Goal: Check status

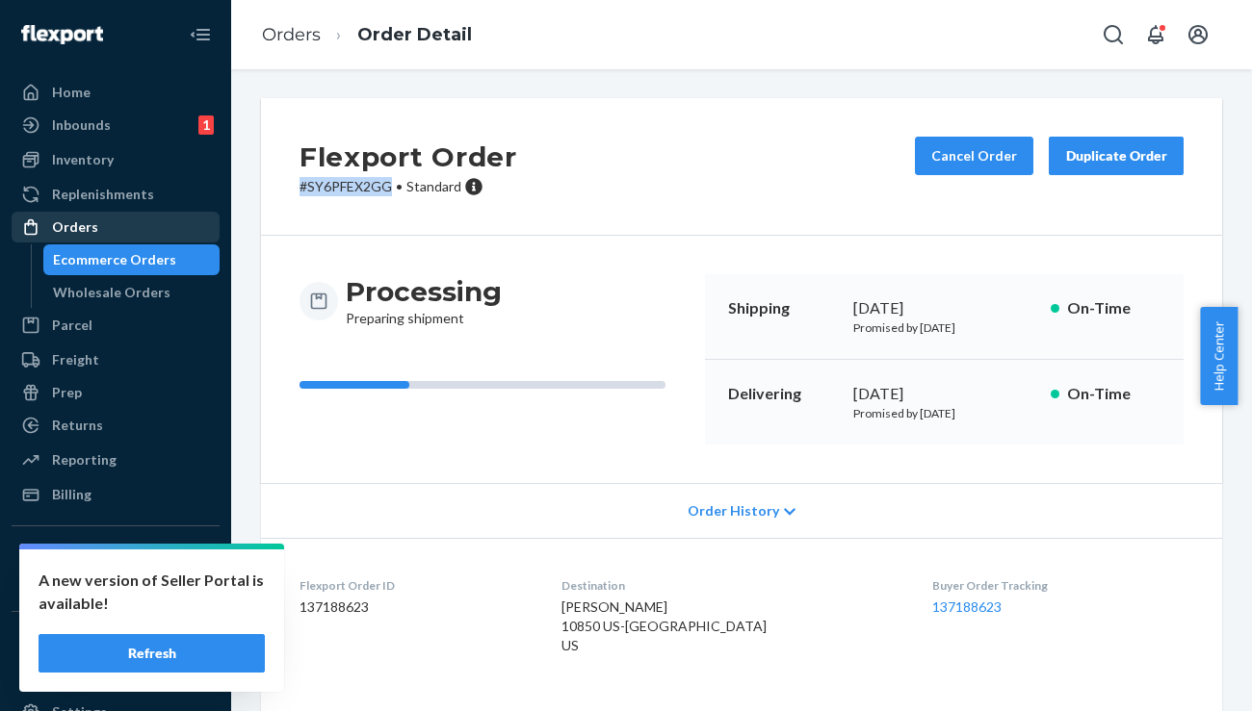
click at [113, 240] on div "Orders" at bounding box center [115, 227] width 204 height 27
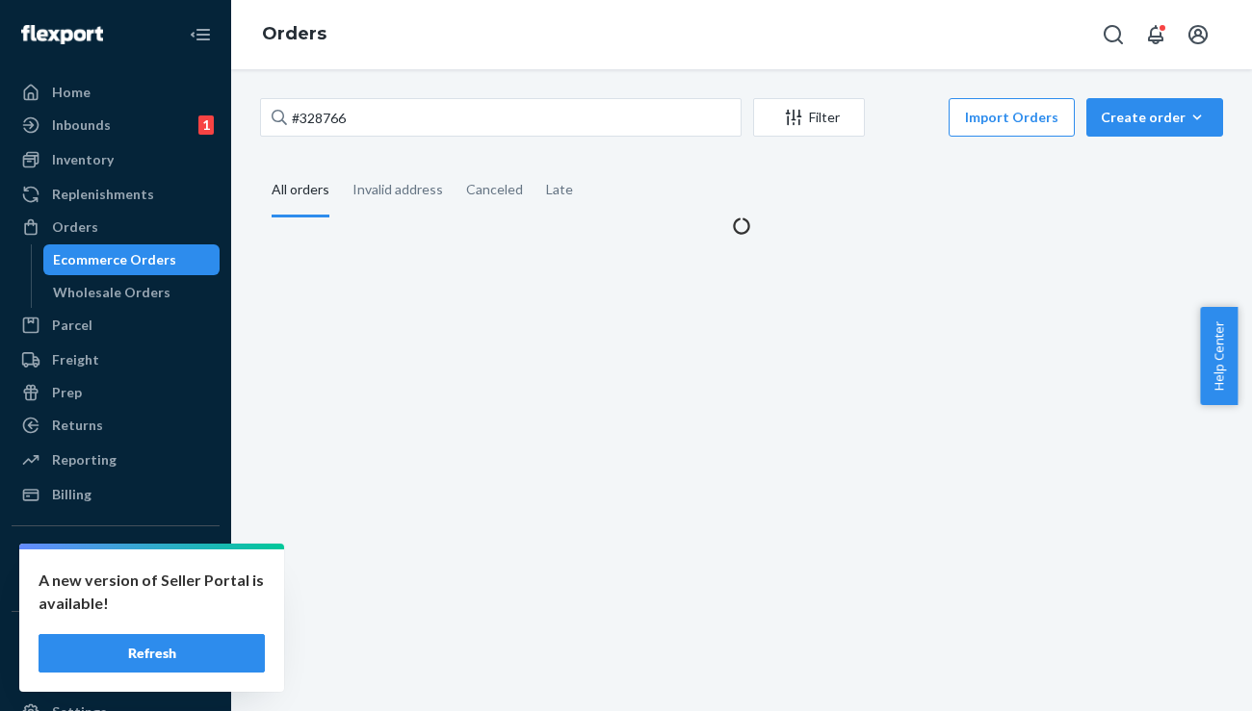
click at [379, 138] on div "#328766 Filter Import Orders Create order Ecommerce order Removal order" at bounding box center [741, 119] width 963 height 43
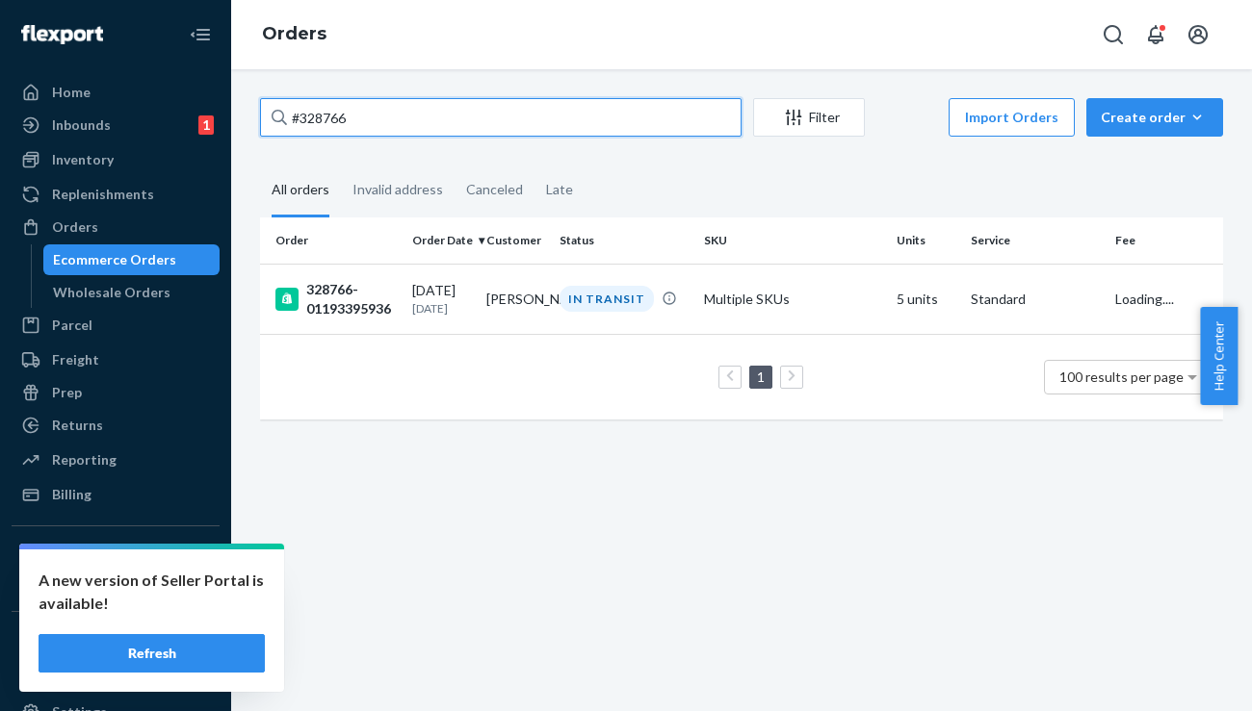
click at [405, 121] on input "#328766" at bounding box center [500, 117] width 481 height 39
paste input "BKXUGVFJEX"
type input "#BKXUGVFJEX"
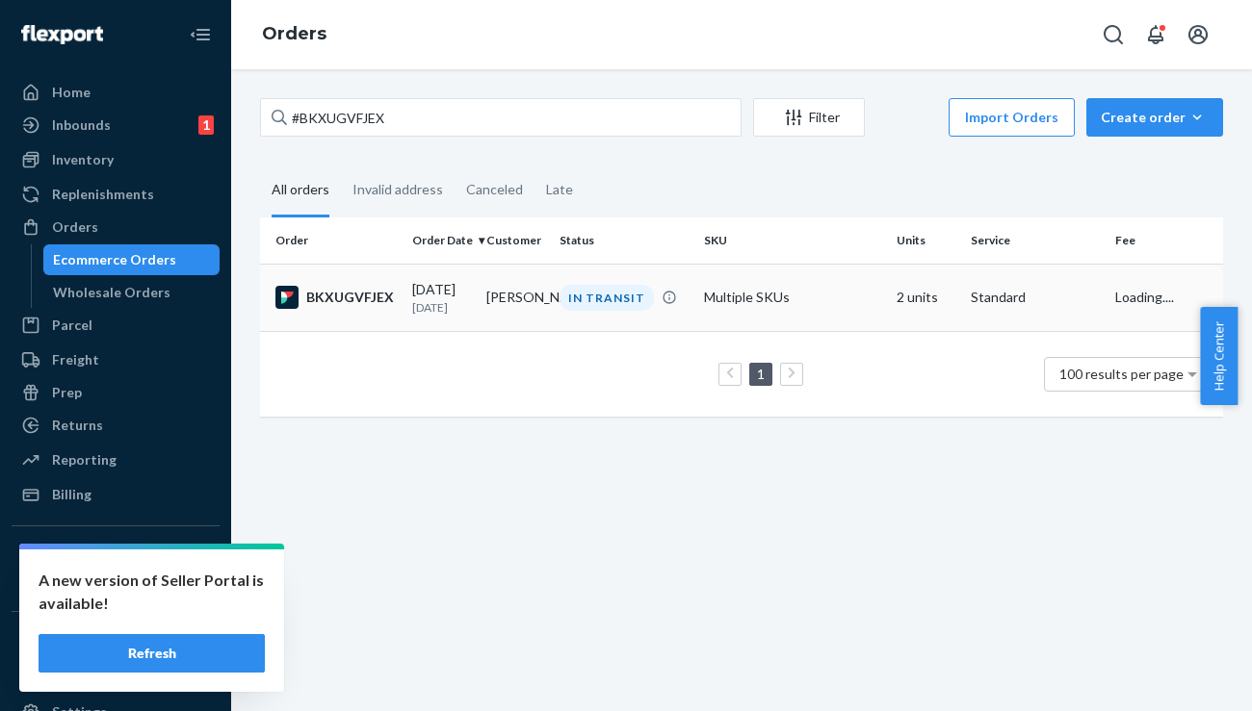
click at [360, 296] on div "BKXUGVFJEX" at bounding box center [335, 297] width 121 height 23
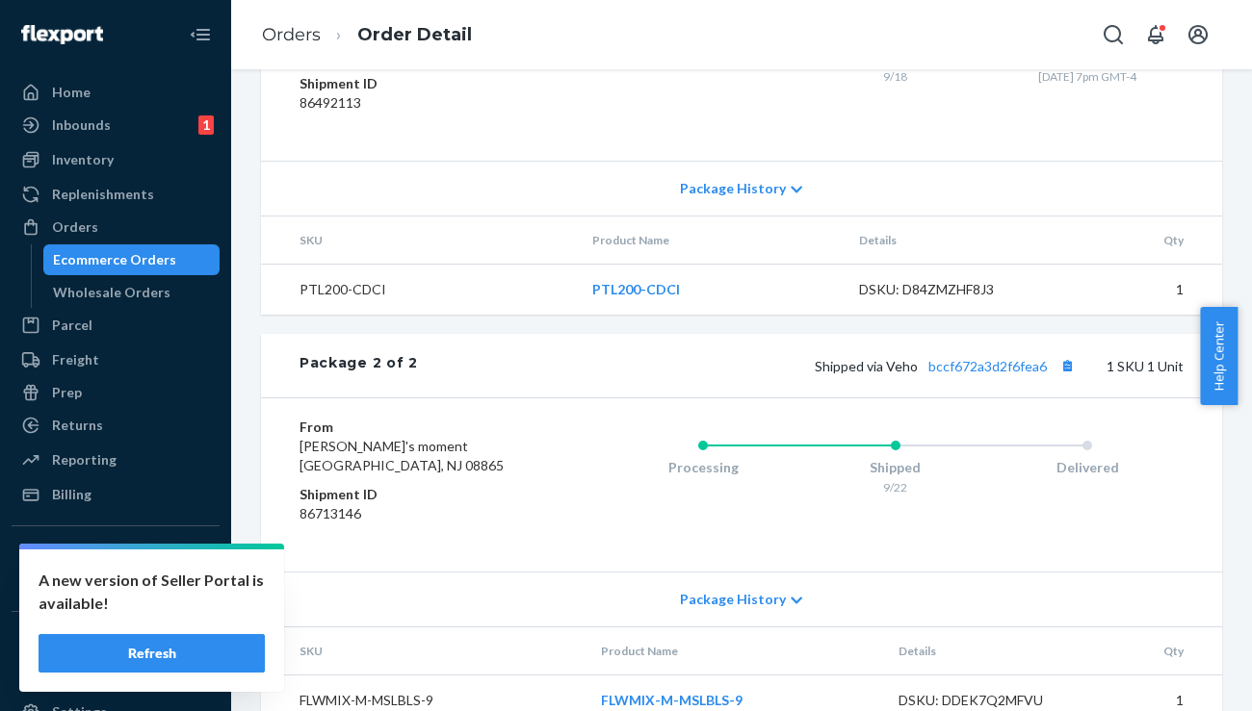
scroll to position [966, 0]
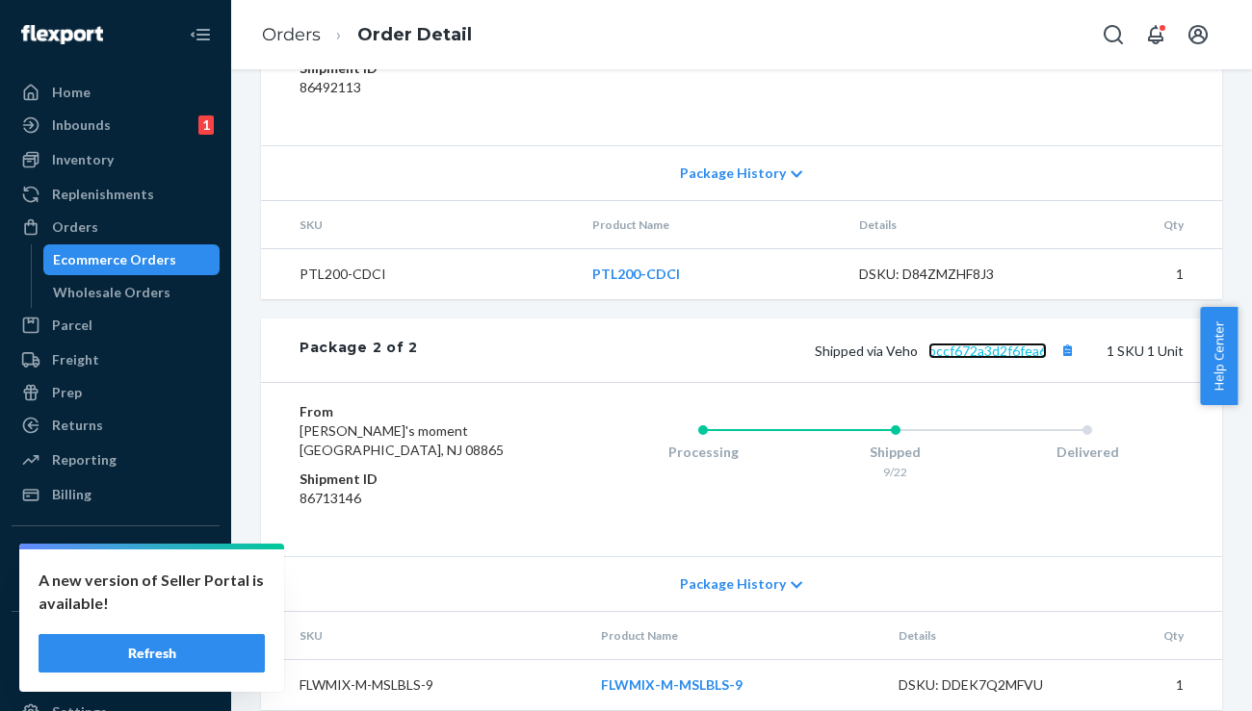
click at [1018, 359] on link "bccf672a3d2f6fea6" at bounding box center [987, 351] width 118 height 16
click at [1018, 363] on div "Shipped via Veho bccf672a3d2f6fea6 1 SKU 1 Unit" at bounding box center [800, 350] width 765 height 25
click at [1001, 359] on link "bccf672a3d2f6fea6" at bounding box center [987, 351] width 118 height 16
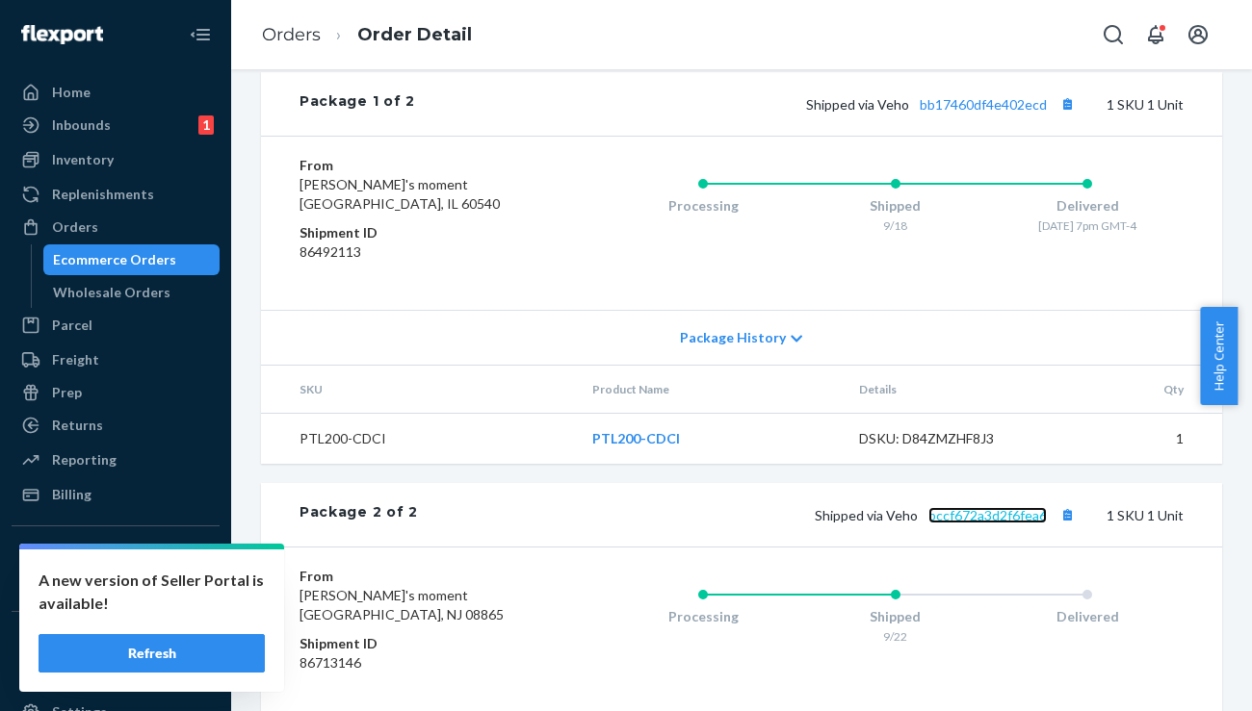
scroll to position [791, 0]
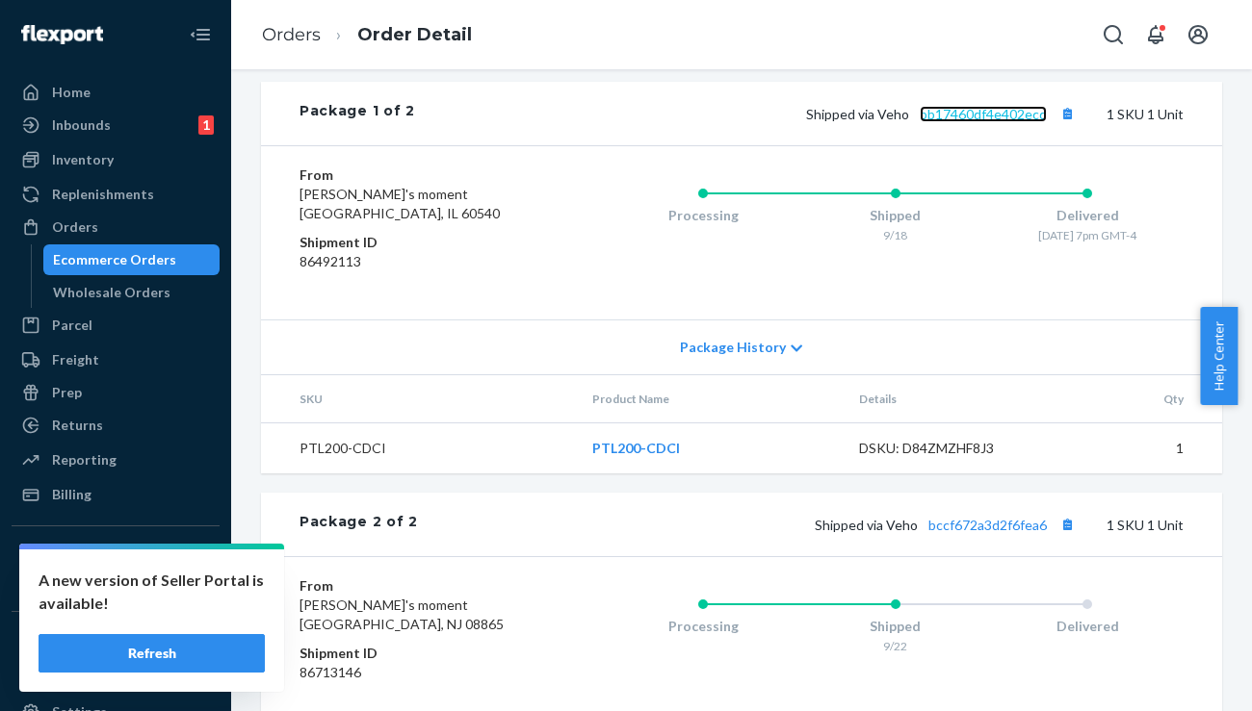
click at [999, 122] on link "bb17460df4e402ecd" at bounding box center [982, 114] width 127 height 16
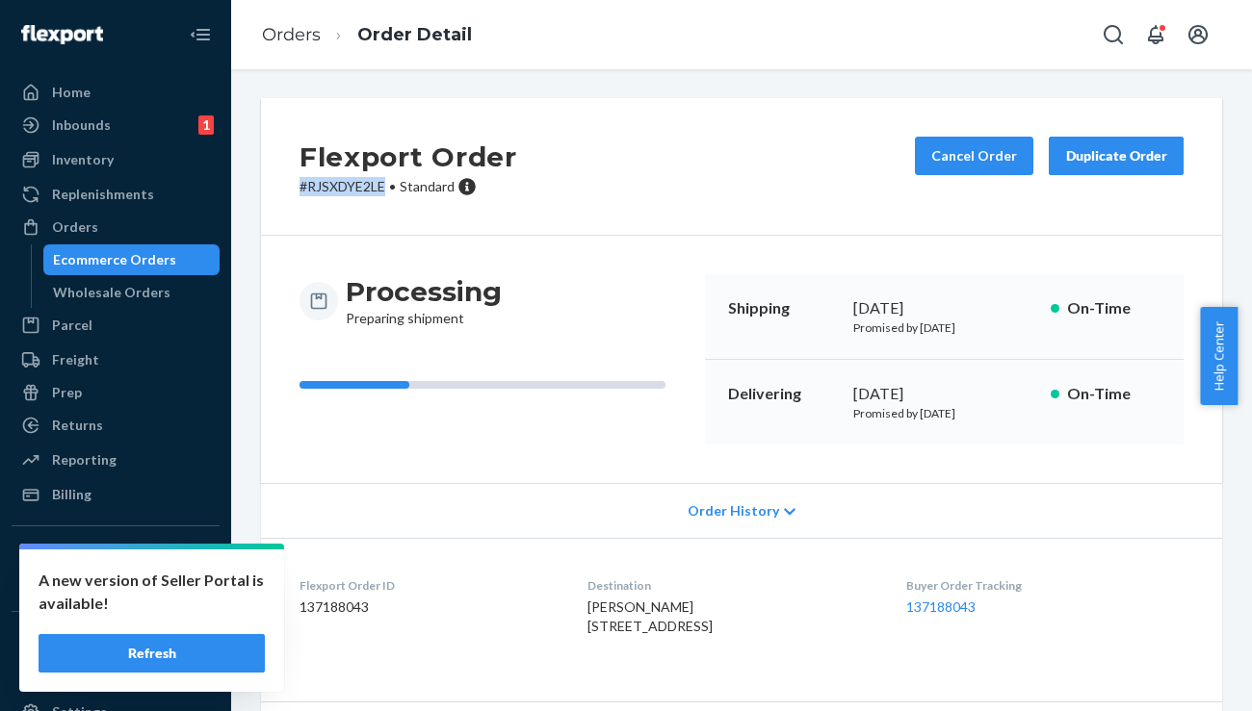
click at [111, 243] on link "Orders" at bounding box center [116, 227] width 208 height 31
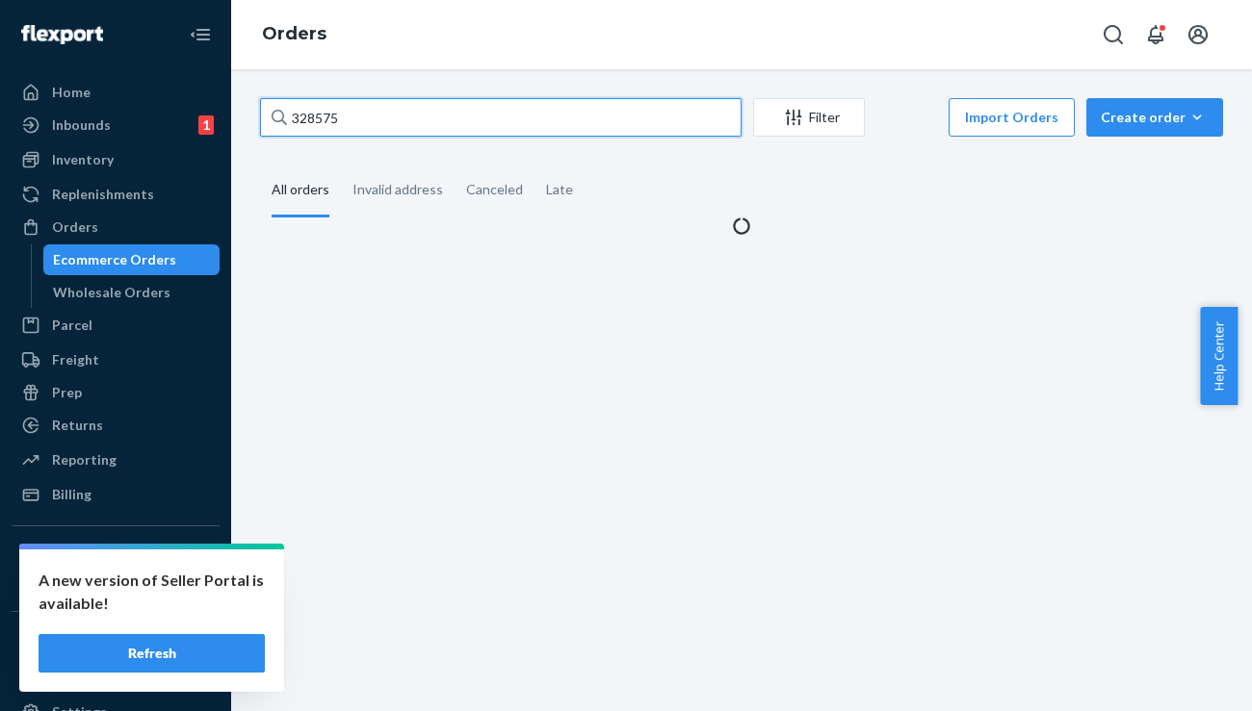
click at [422, 110] on input "328575" at bounding box center [500, 117] width 481 height 39
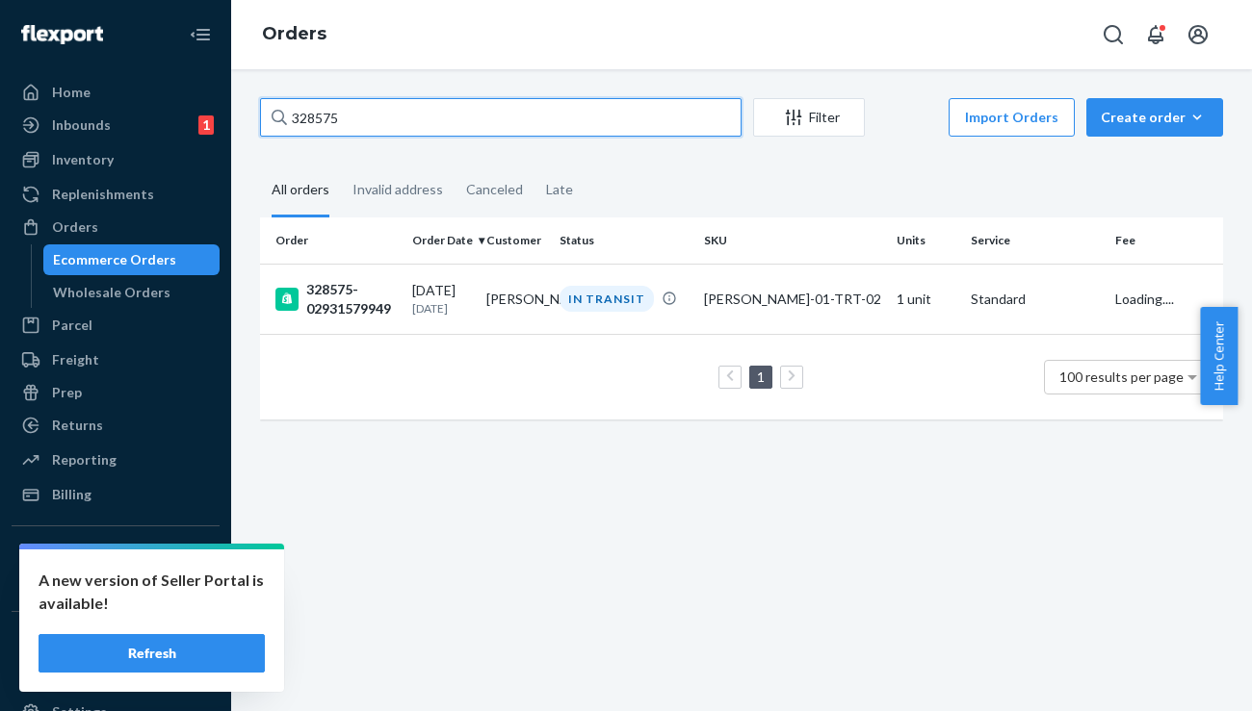
click at [422, 110] on input "328575" at bounding box center [500, 117] width 481 height 39
paste input "#BKXUGVFJEX"
type input "#BKXUGVFJEX"
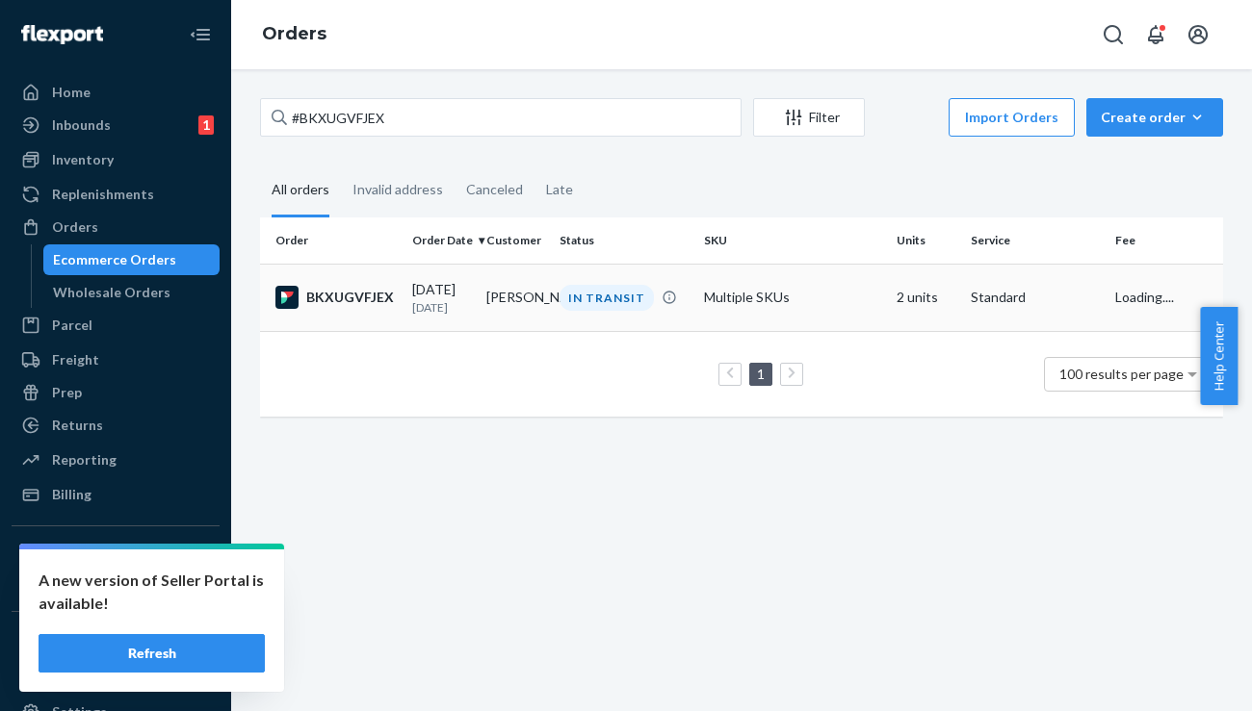
click at [343, 303] on div "BKXUGVFJEX" at bounding box center [335, 297] width 121 height 23
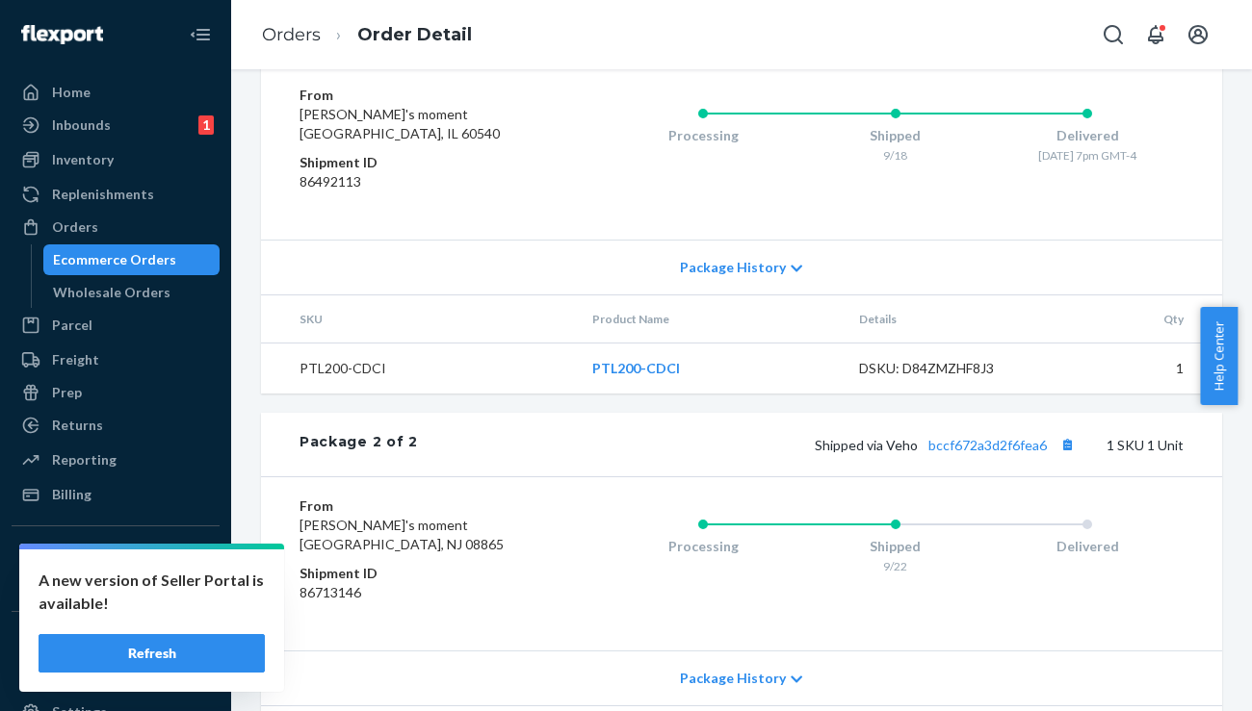
scroll to position [1047, 0]
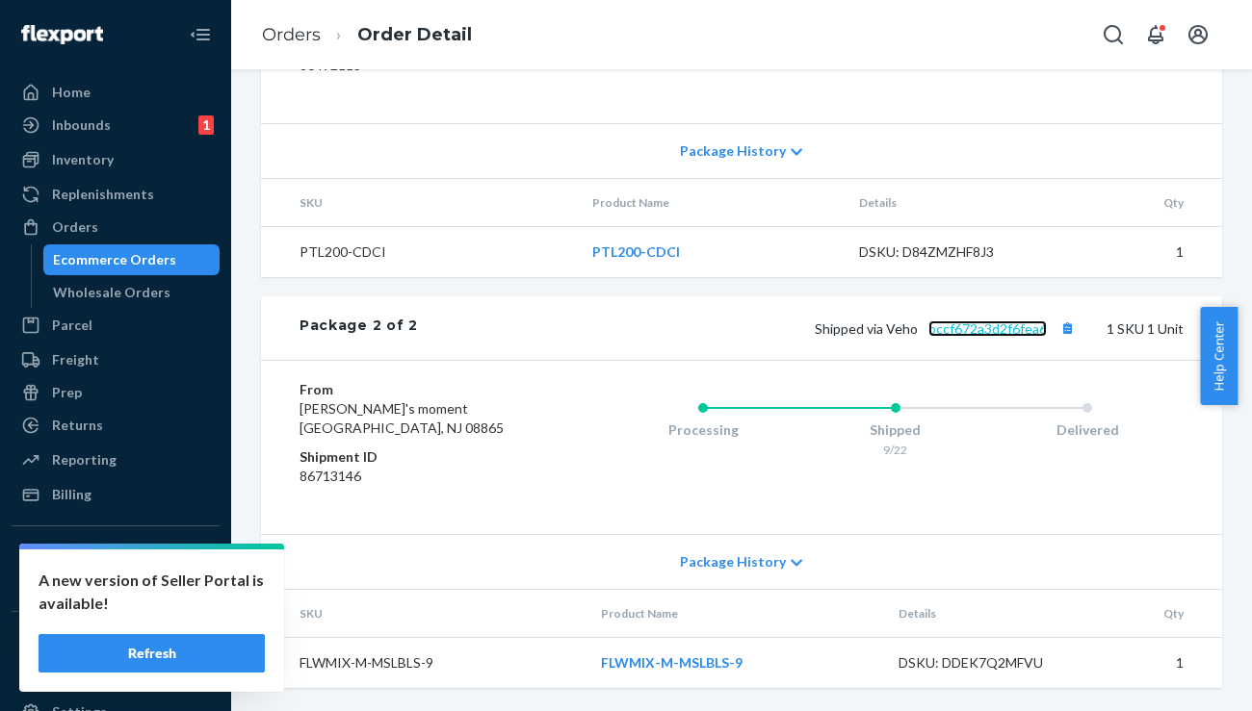
click at [954, 332] on link "bccf672a3d2f6fea6" at bounding box center [987, 329] width 118 height 16
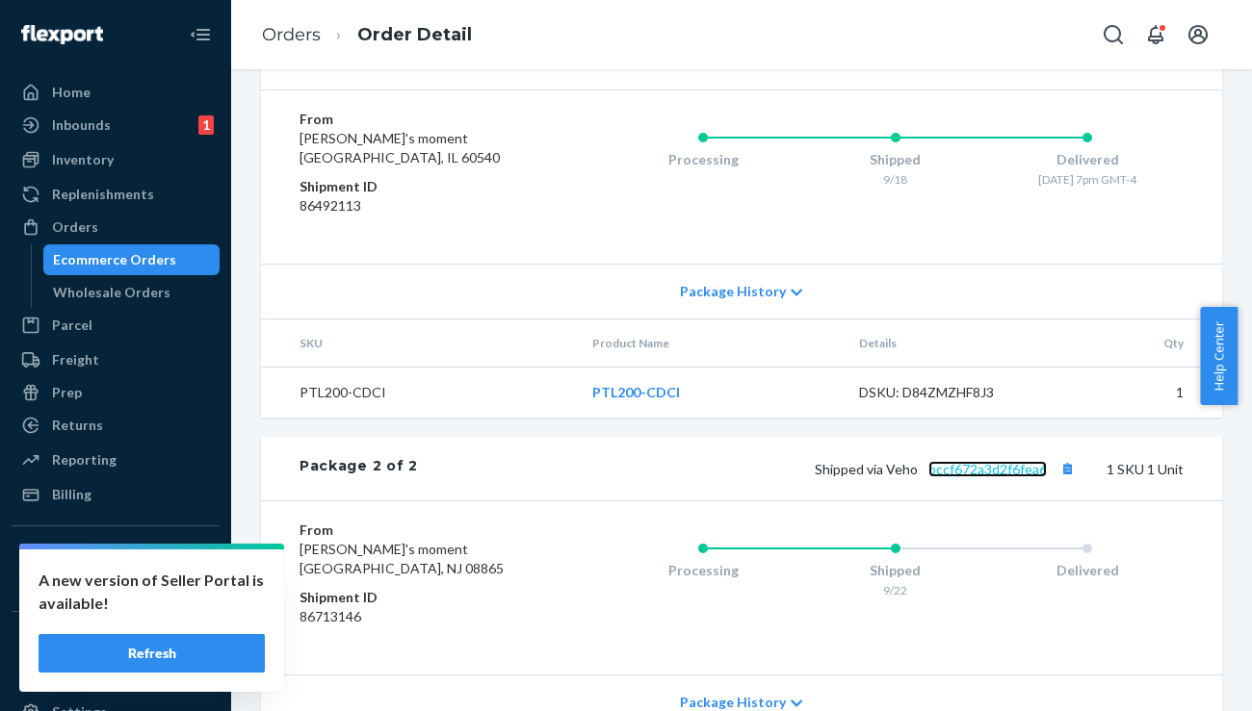
scroll to position [829, 0]
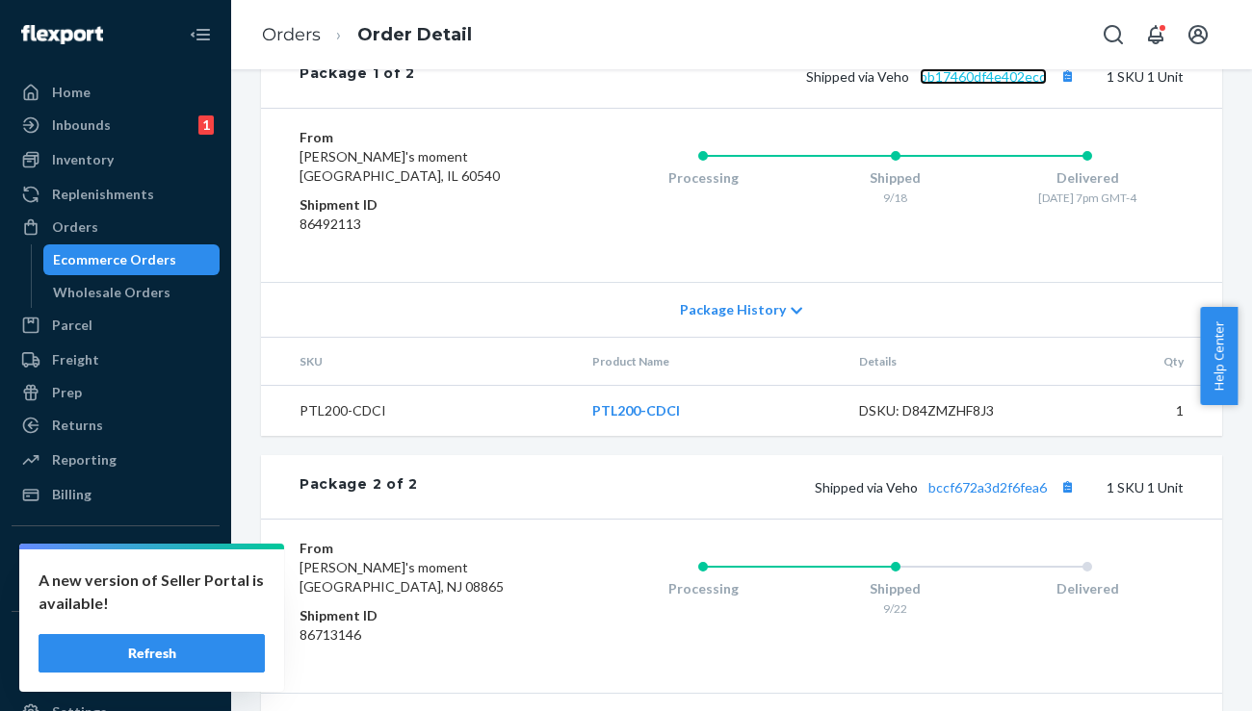
click at [997, 85] on link "bb17460df4e402ecd" at bounding box center [982, 76] width 127 height 16
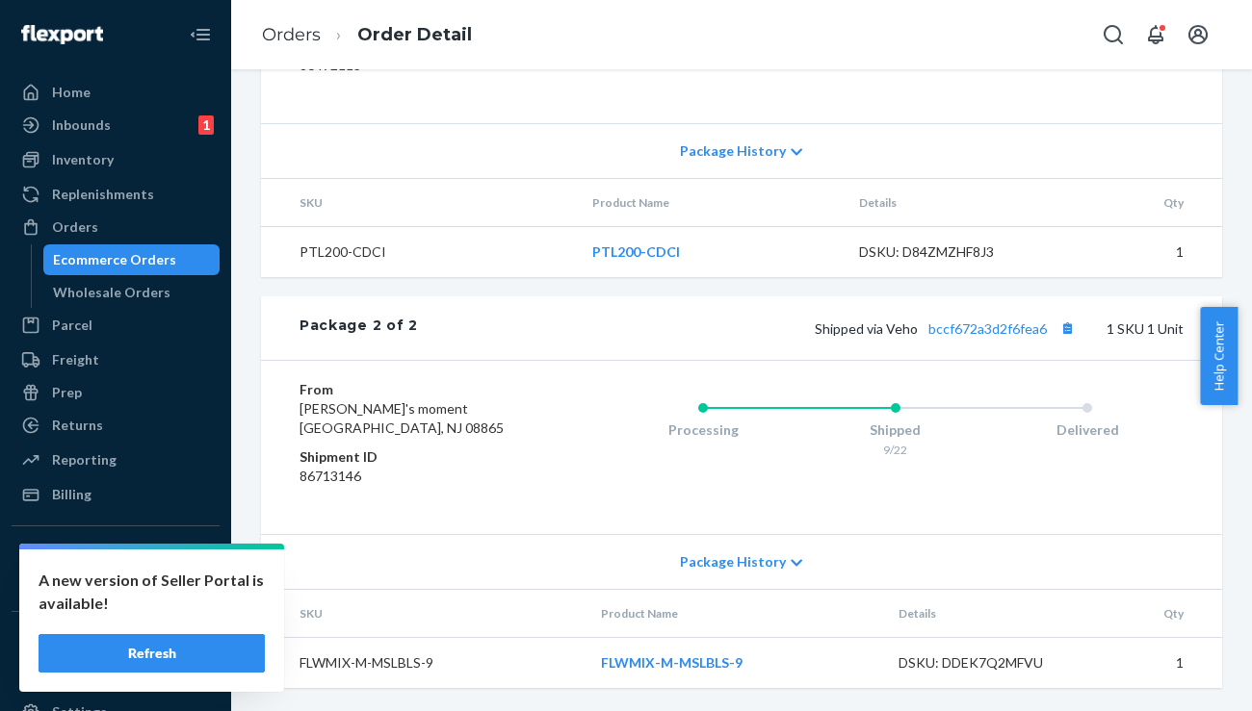
scroll to position [975, 0]
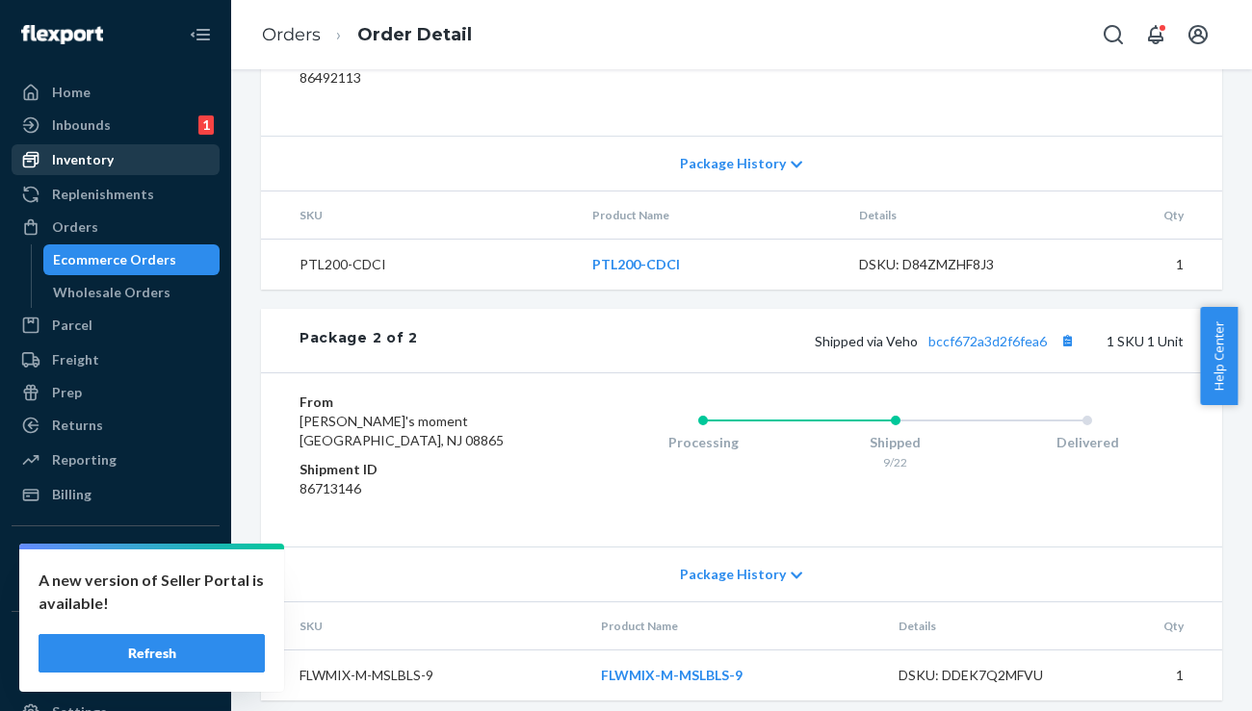
click at [93, 152] on div "Inventory" at bounding box center [83, 159] width 62 height 19
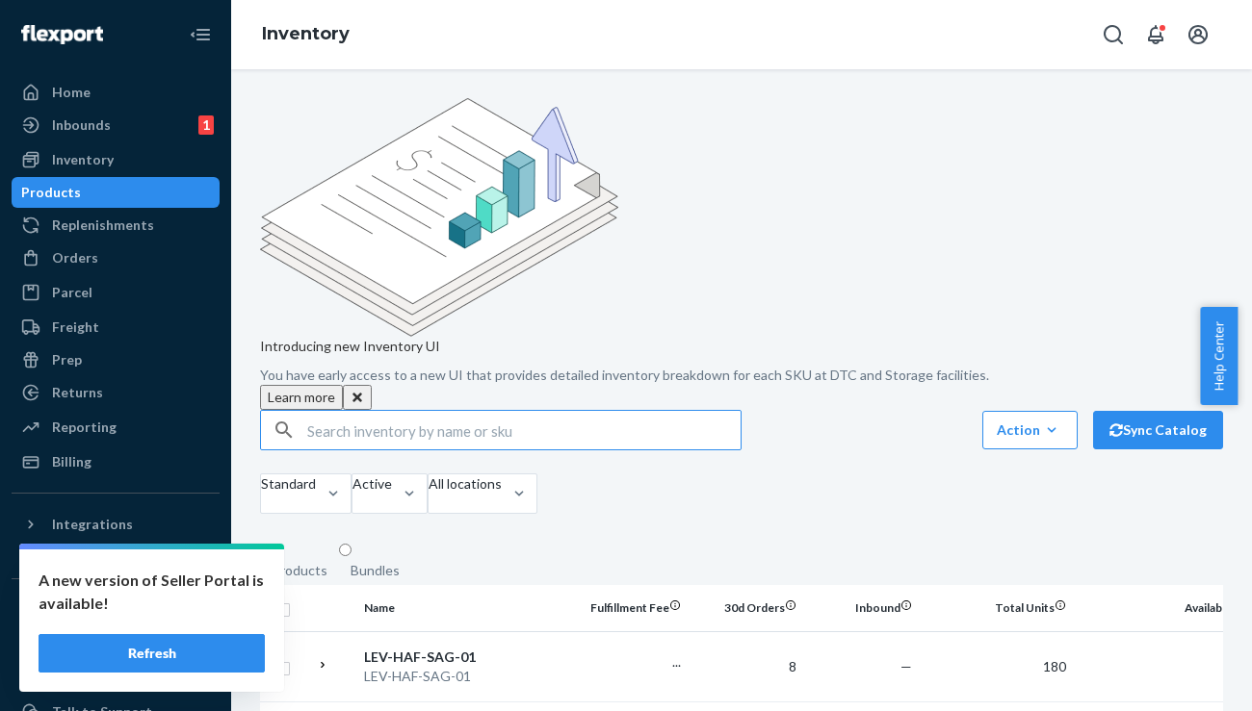
click at [361, 410] on div "Action Create product Create bundle Bulk create products Bulk update products B…" at bounding box center [741, 464] width 963 height 109
click at [382, 411] on input "text" at bounding box center [523, 430] width 433 height 39
paste input "D8BFHPDF75C"
type input "D8BFHPDF75C"
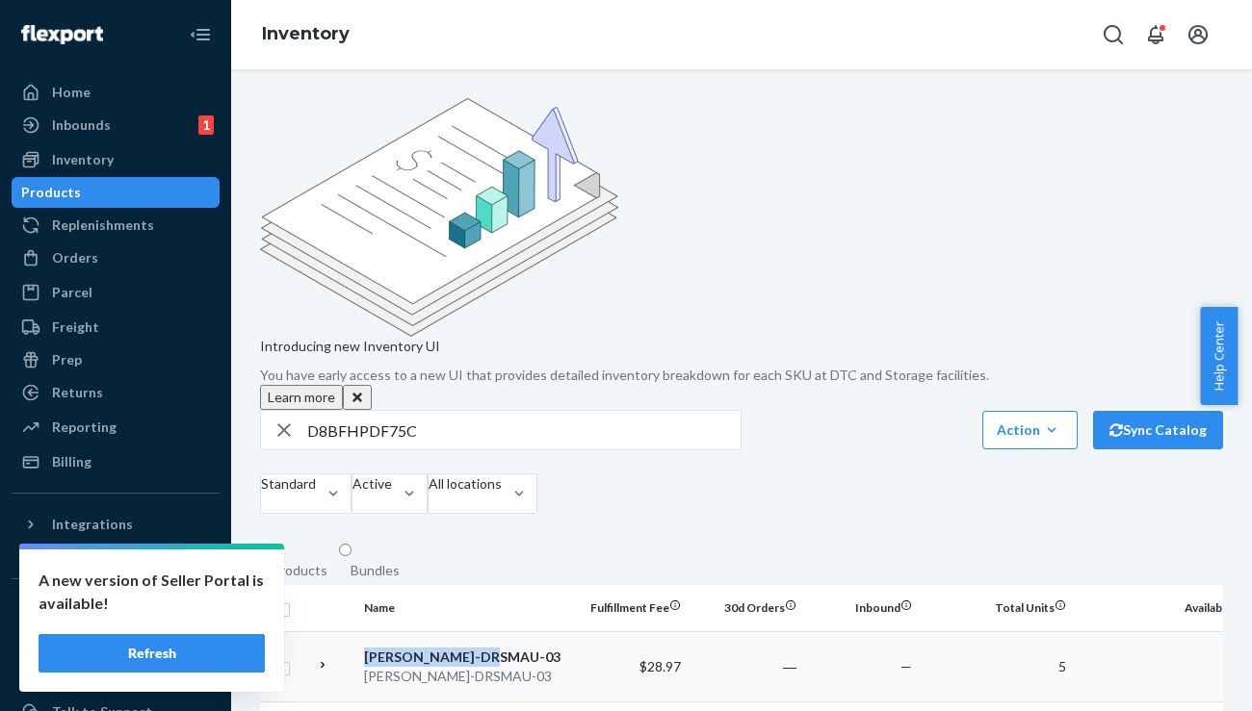
drag, startPoint x: 519, startPoint y: 508, endPoint x: 366, endPoint y: 506, distance: 153.1
click at [366, 648] on div "LEV-MF-DRSMAU-03" at bounding box center [464, 657] width 201 height 19
drag, startPoint x: 526, startPoint y: 535, endPoint x: 366, endPoint y: 535, distance: 159.8
click at [366, 667] on div "LEV-MF-DRSMAU-03" at bounding box center [464, 676] width 201 height 19
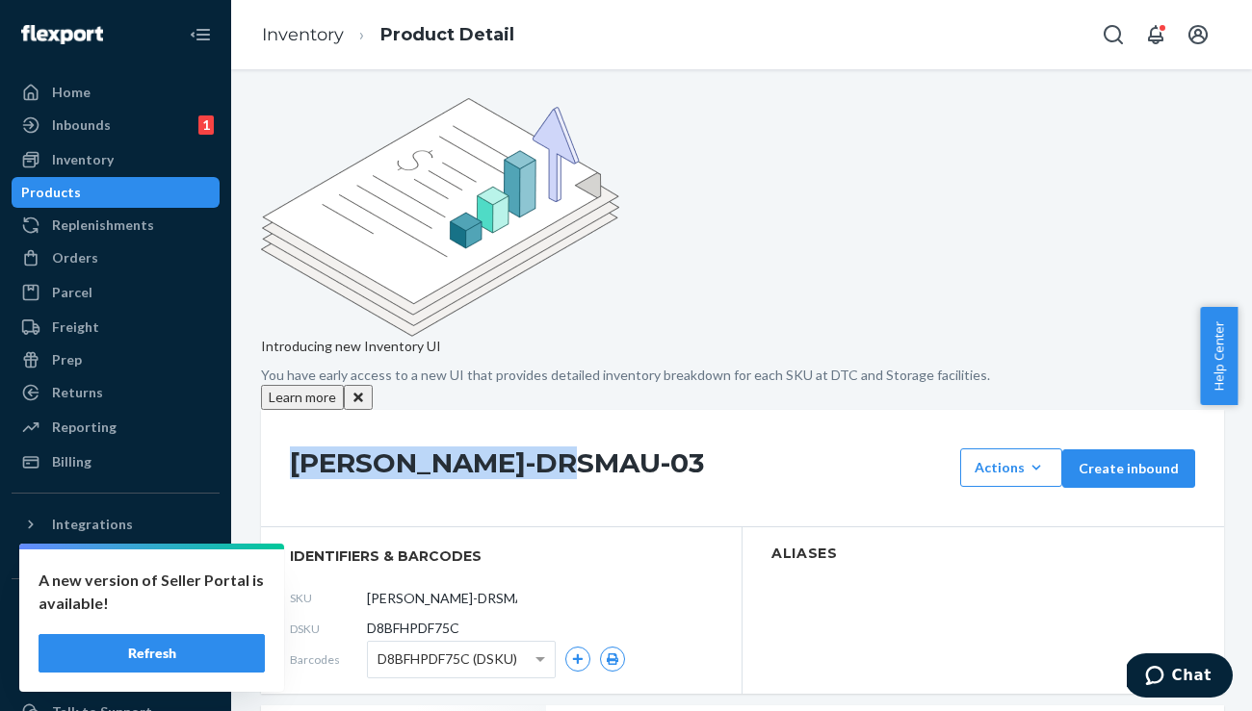
drag, startPoint x: 586, startPoint y: 300, endPoint x: 276, endPoint y: 289, distance: 310.2
click at [276, 410] on div "LEV-MF-DRSMAU-03 Actions Hide Request removal Create inbound" at bounding box center [742, 468] width 963 height 117
copy h1 "LEV-MF-DRSMAU-03"
